Goal: Information Seeking & Learning: Learn about a topic

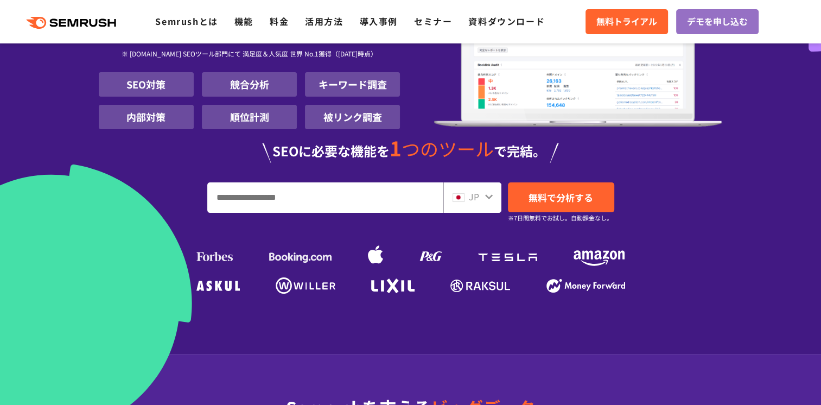
scroll to position [163, 0]
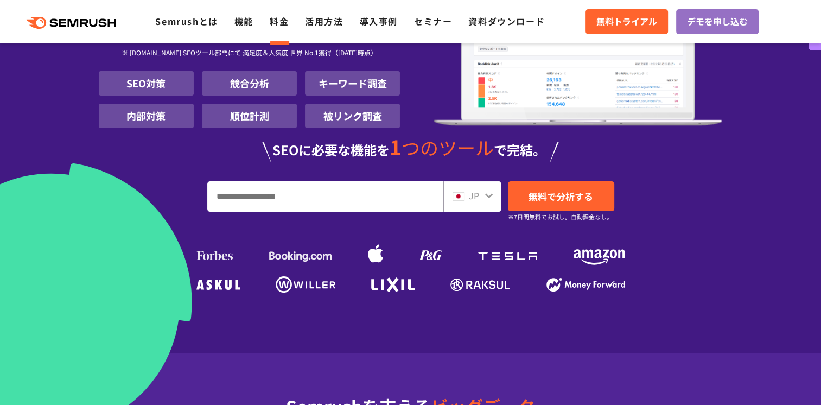
click at [280, 16] on link "料金" at bounding box center [279, 21] width 19 height 13
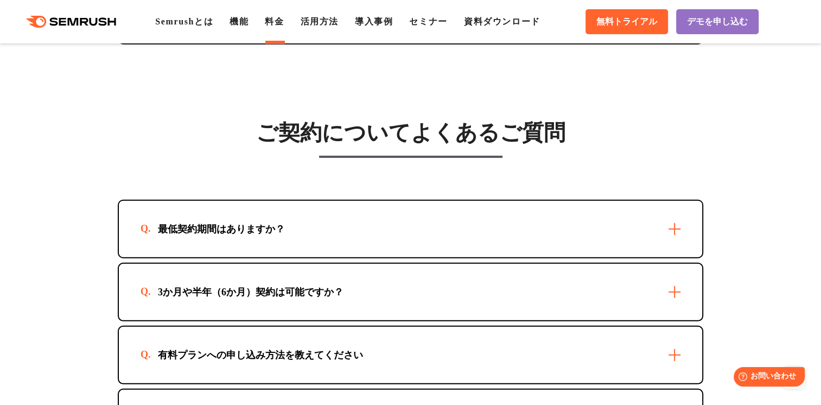
scroll to position [3094, 0]
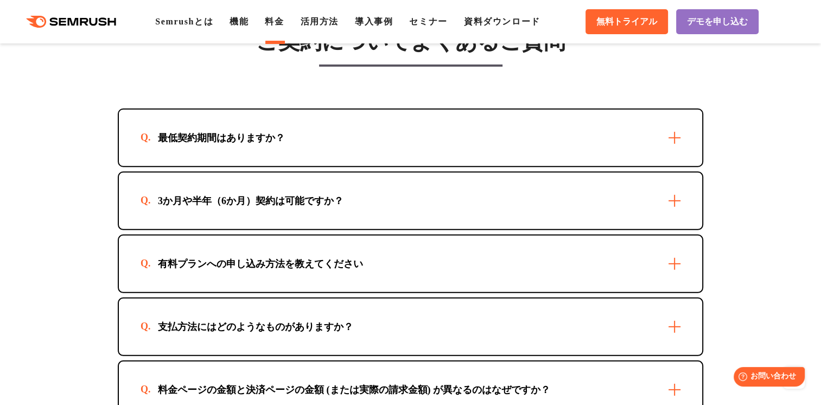
click at [340, 251] on div "有料プランへの申し込み方法を教えてください" at bounding box center [410, 264] width 583 height 56
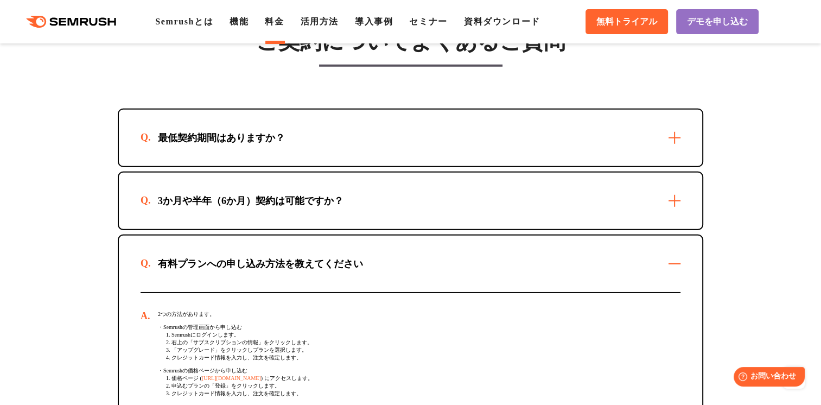
click at [340, 251] on div "有料プランへの申し込み方法を教えてください" at bounding box center [410, 264] width 583 height 56
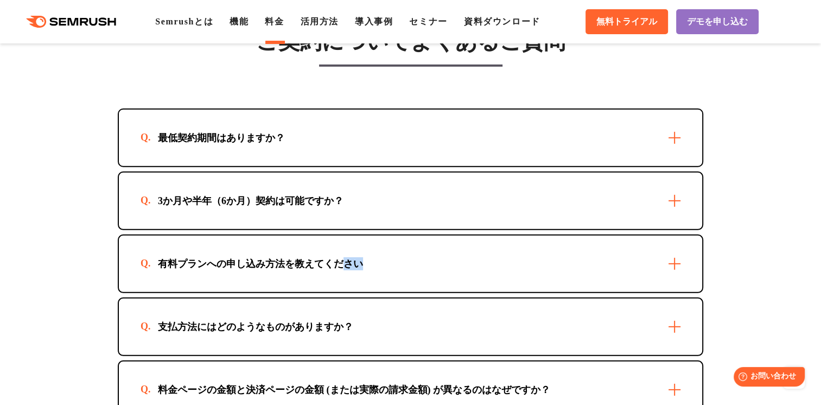
click at [340, 251] on div "有料プランへの申し込み方法を教えてください" at bounding box center [410, 264] width 583 height 56
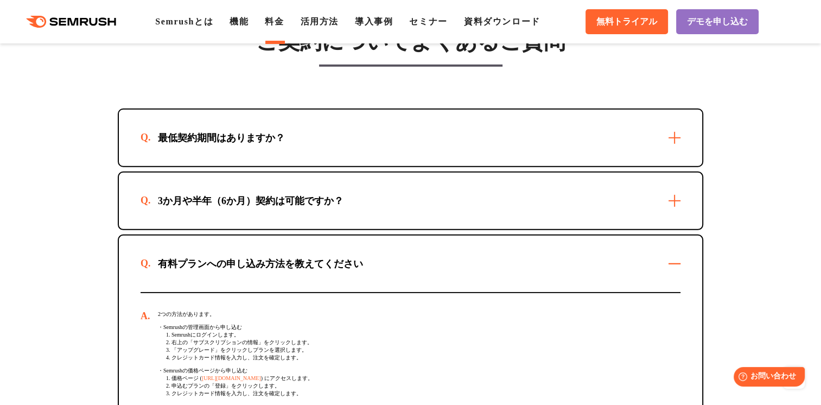
drag, startPoint x: 340, startPoint y: 251, endPoint x: 306, endPoint y: 149, distance: 107.6
click at [306, 149] on div "最低契約期間はありますか？" at bounding box center [410, 138] width 583 height 56
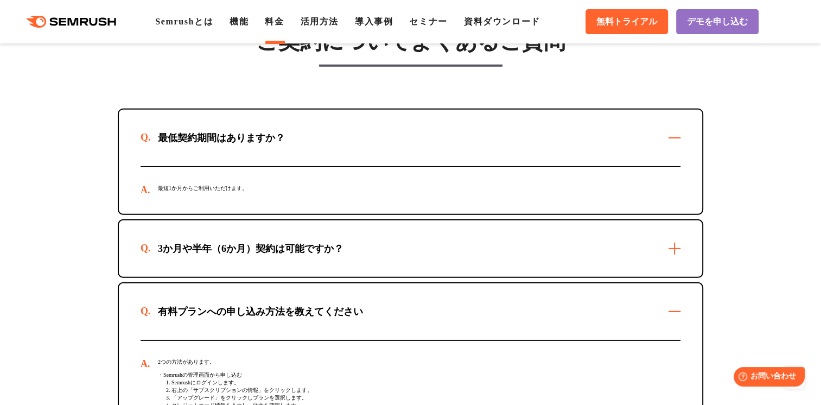
click at [306, 149] on div "最低契約期間はありますか？" at bounding box center [410, 138] width 583 height 56
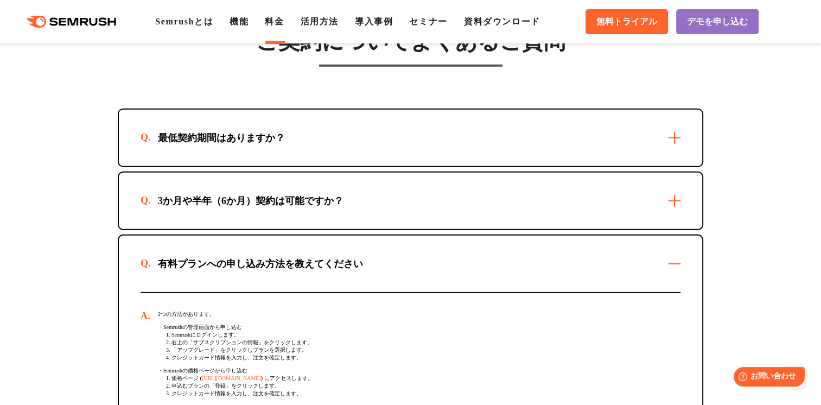
click at [326, 224] on div "3か月や半年（6か月）契約は可能ですか？" at bounding box center [410, 201] width 583 height 56
